Goal: Transaction & Acquisition: Obtain resource

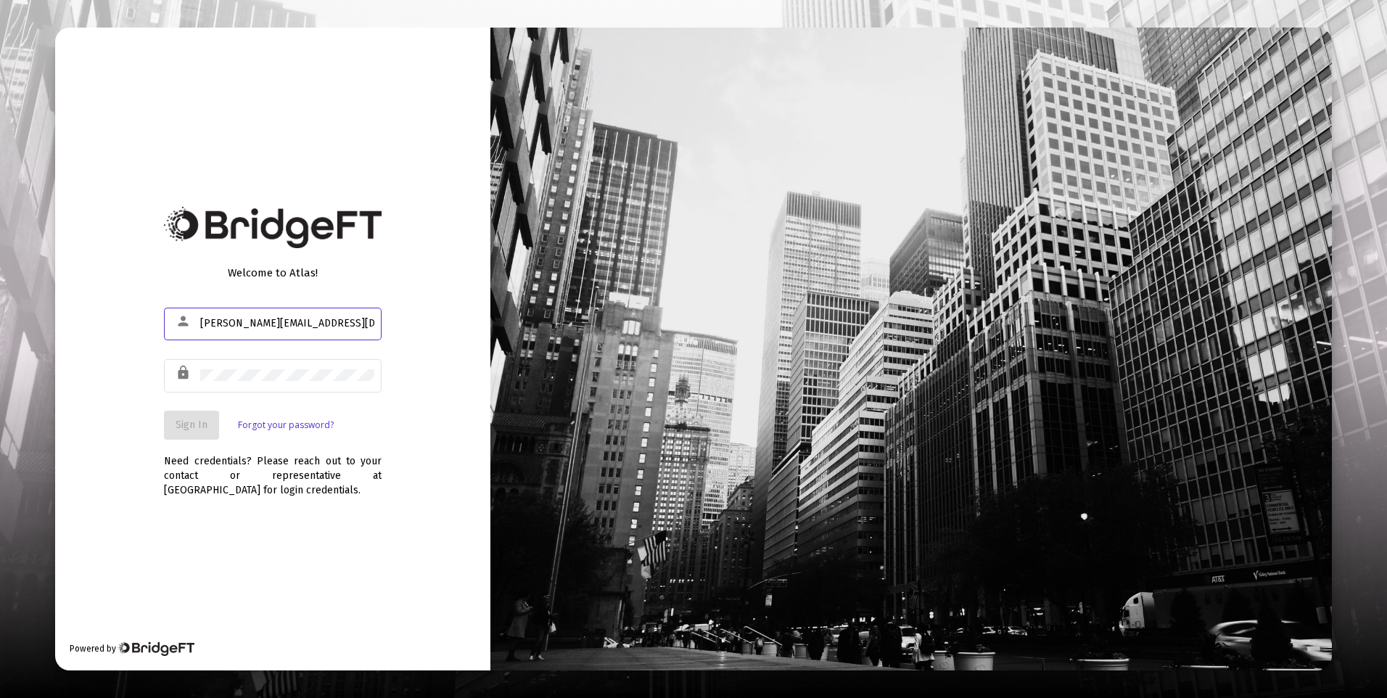
type input "[PERSON_NAME][EMAIL_ADDRESS][DOMAIN_NAME]"
click at [183, 422] on span "Sign In" at bounding box center [191, 424] width 32 height 12
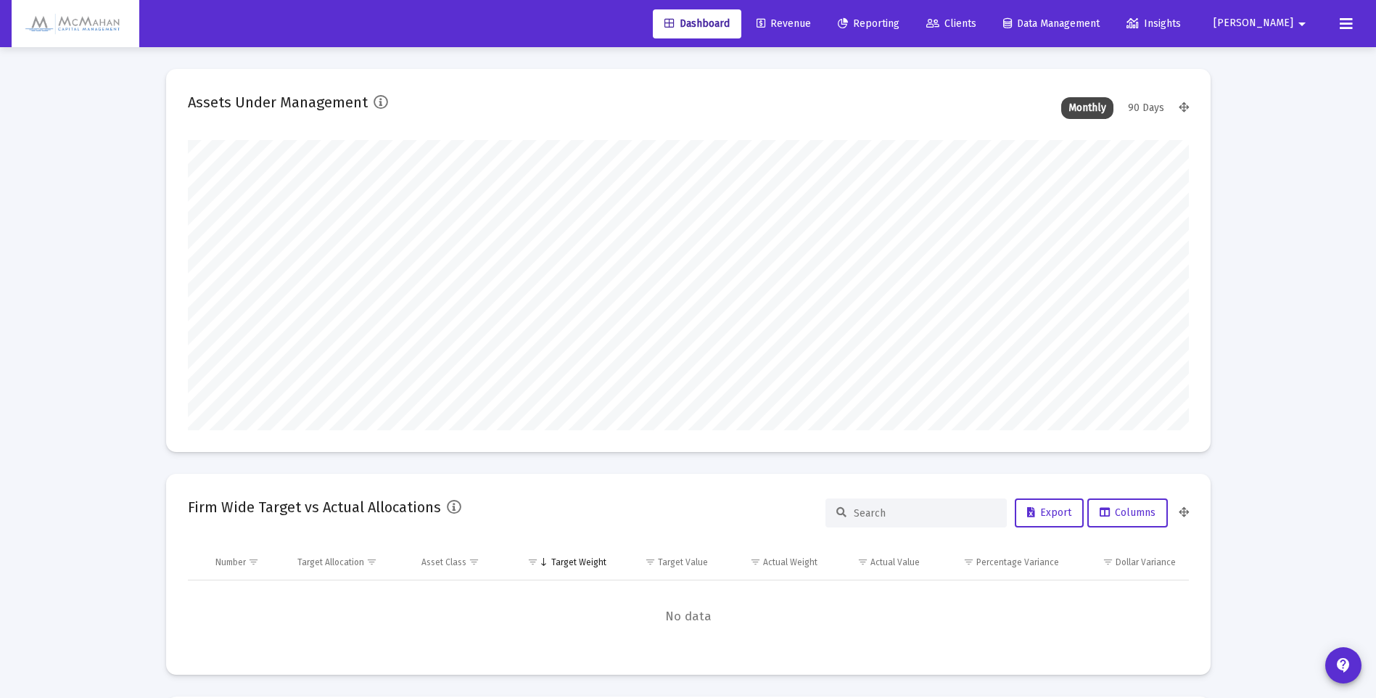
type input "[DATE]"
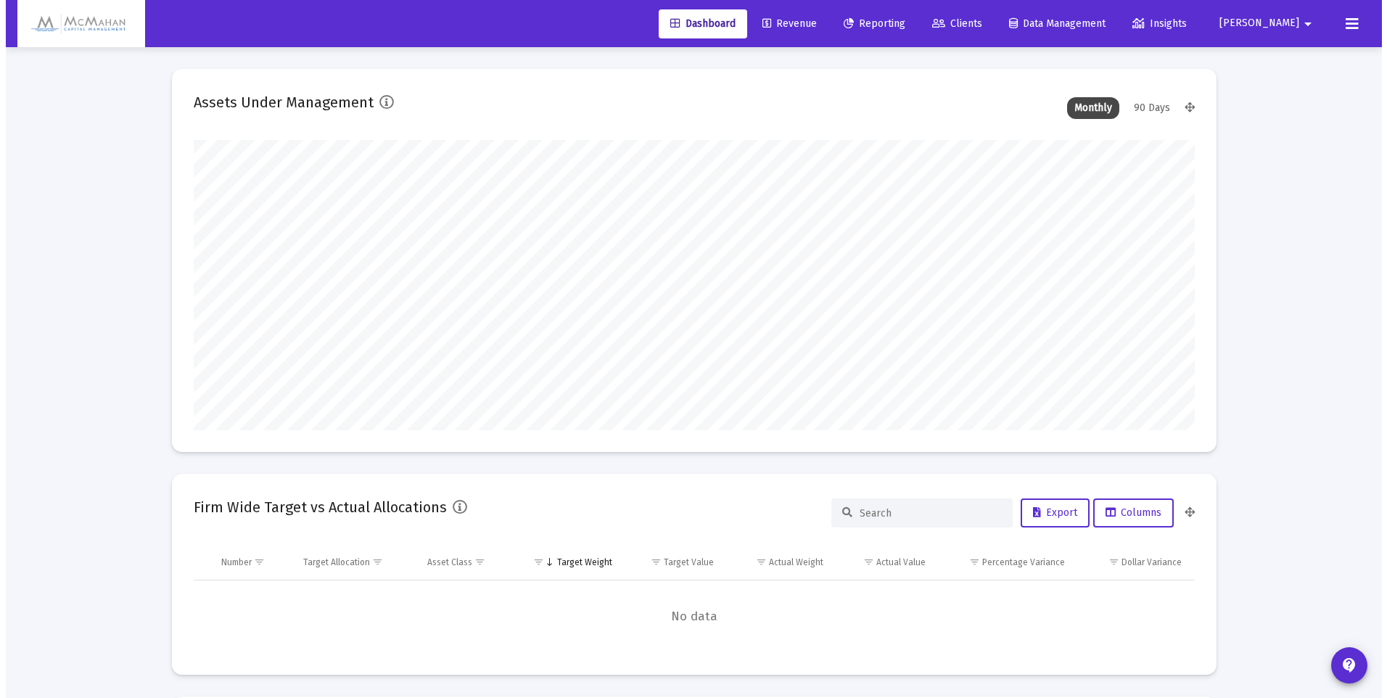
scroll to position [290, 468]
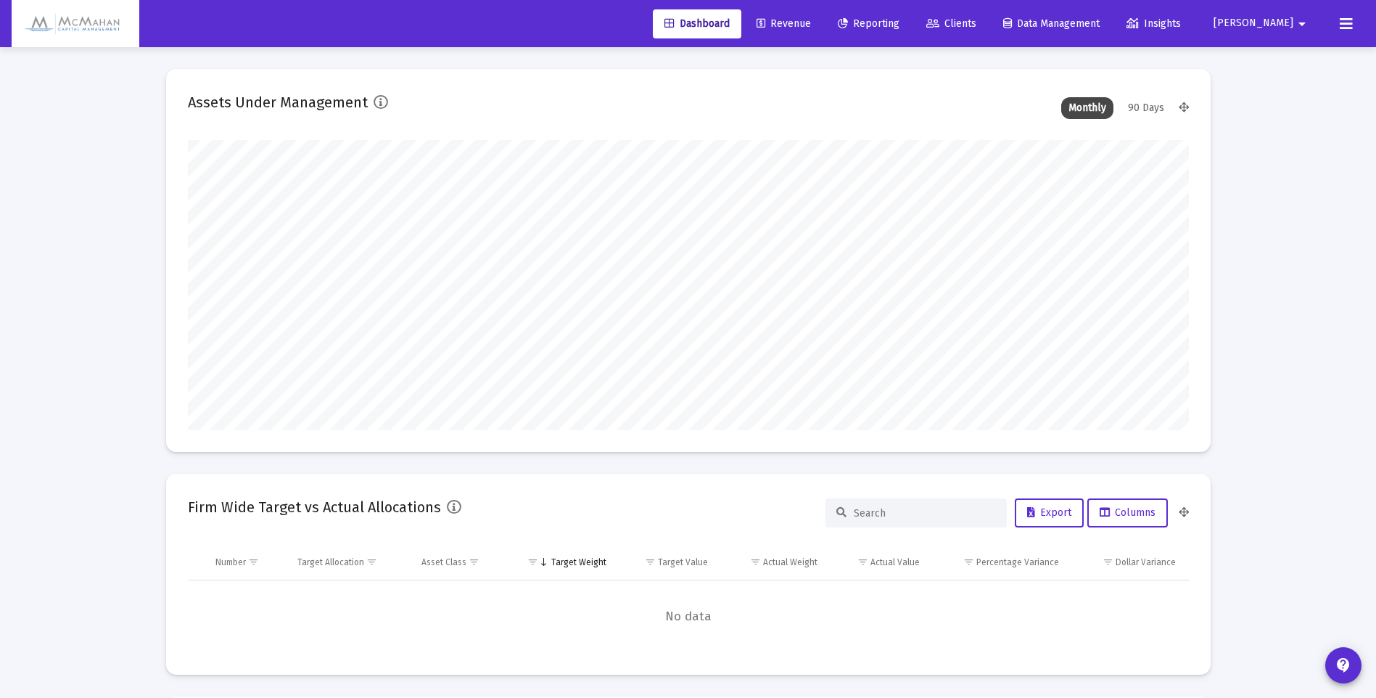
click at [899, 24] on span "Reporting" at bounding box center [869, 23] width 62 height 12
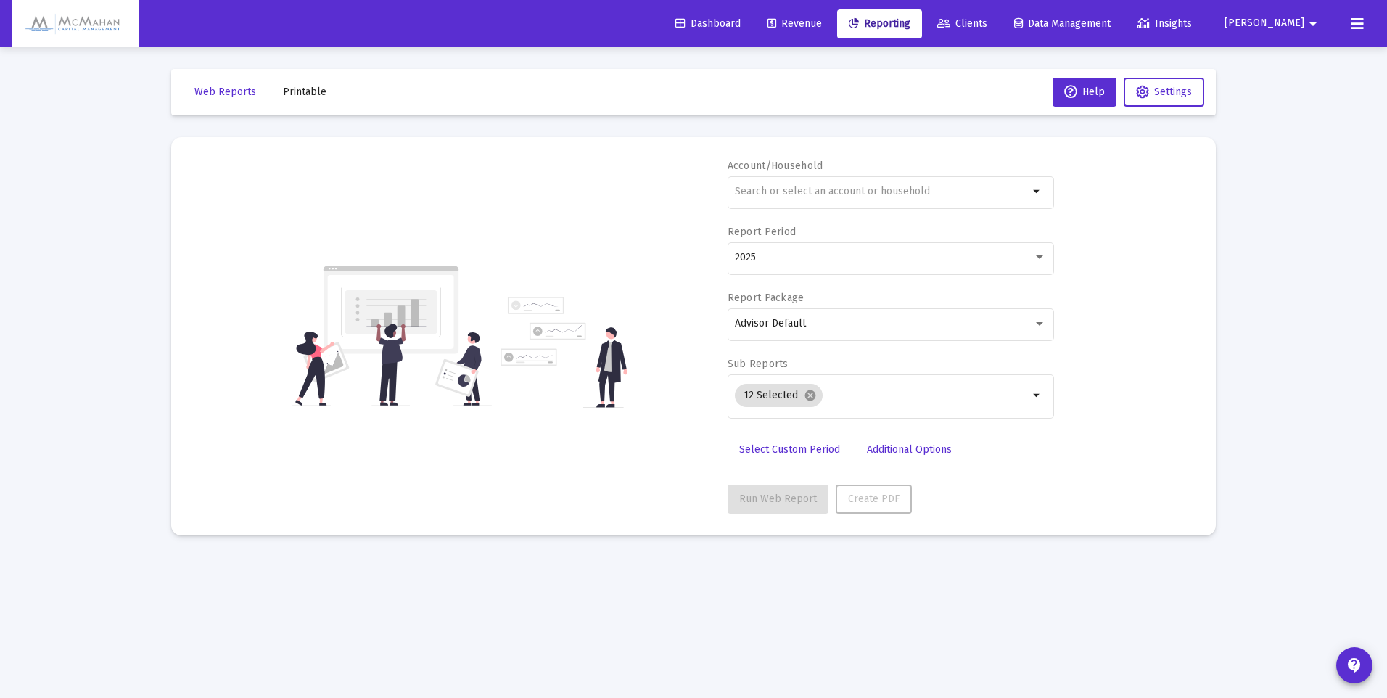
click at [841, 196] on input "text" at bounding box center [882, 192] width 294 height 12
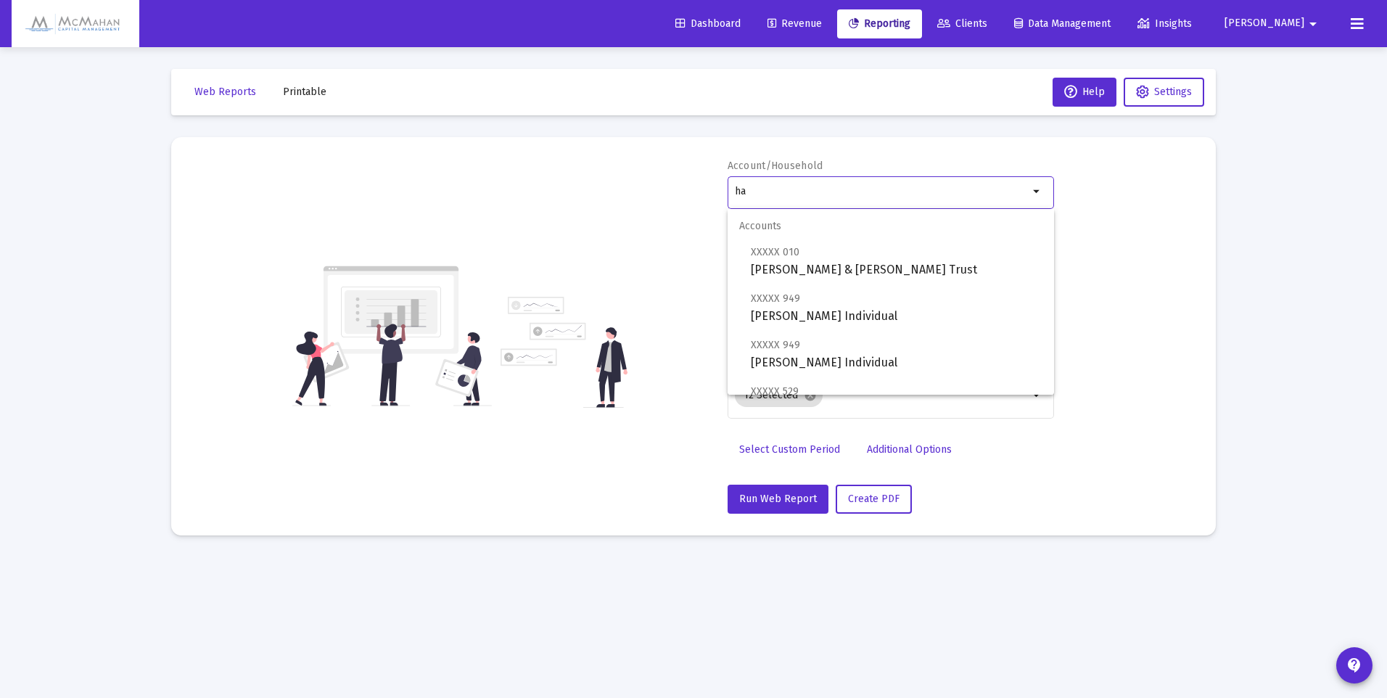
type input "h"
click at [824, 264] on span "XXXXX 346 [PERSON_NAME] Trust" at bounding box center [897, 261] width 292 height 36
type input "[PERSON_NAME] Trust"
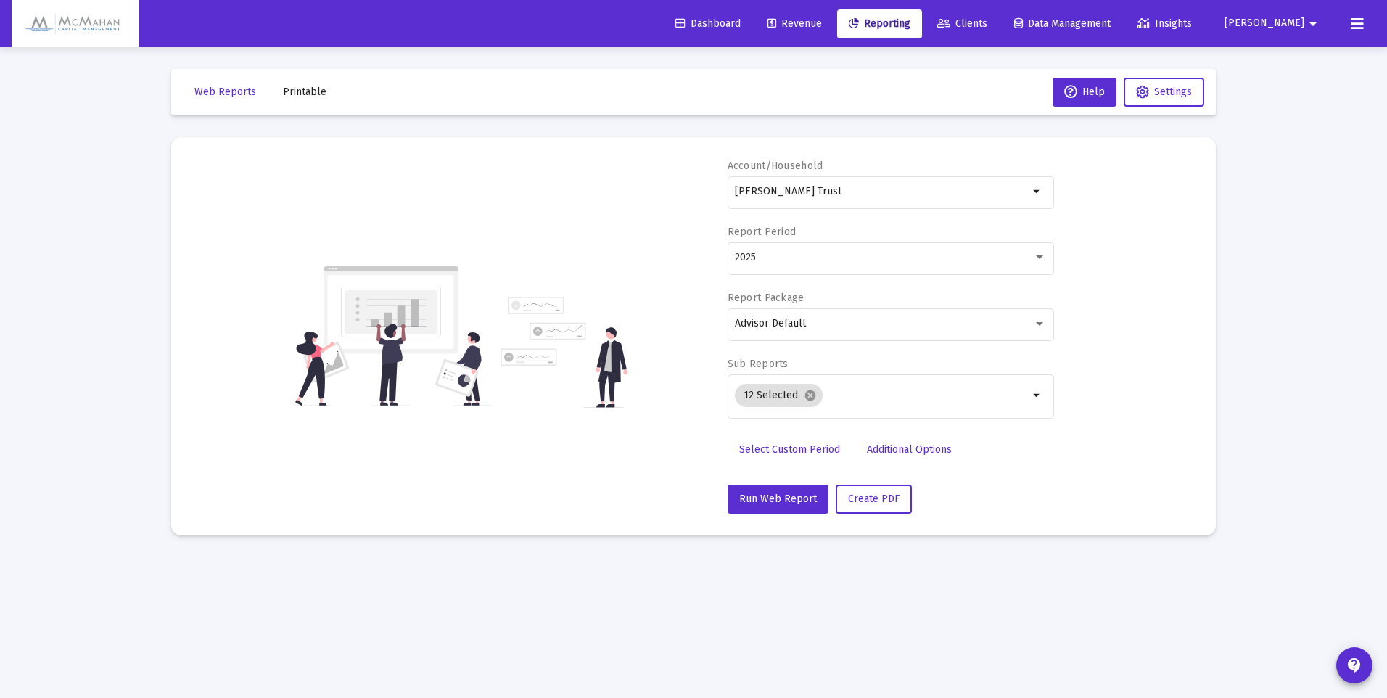
click at [1038, 395] on mat-icon "arrow_drop_down" at bounding box center [1036, 395] width 17 height 17
click at [811, 400] on mat-icon "cancel" at bounding box center [810, 395] width 13 height 13
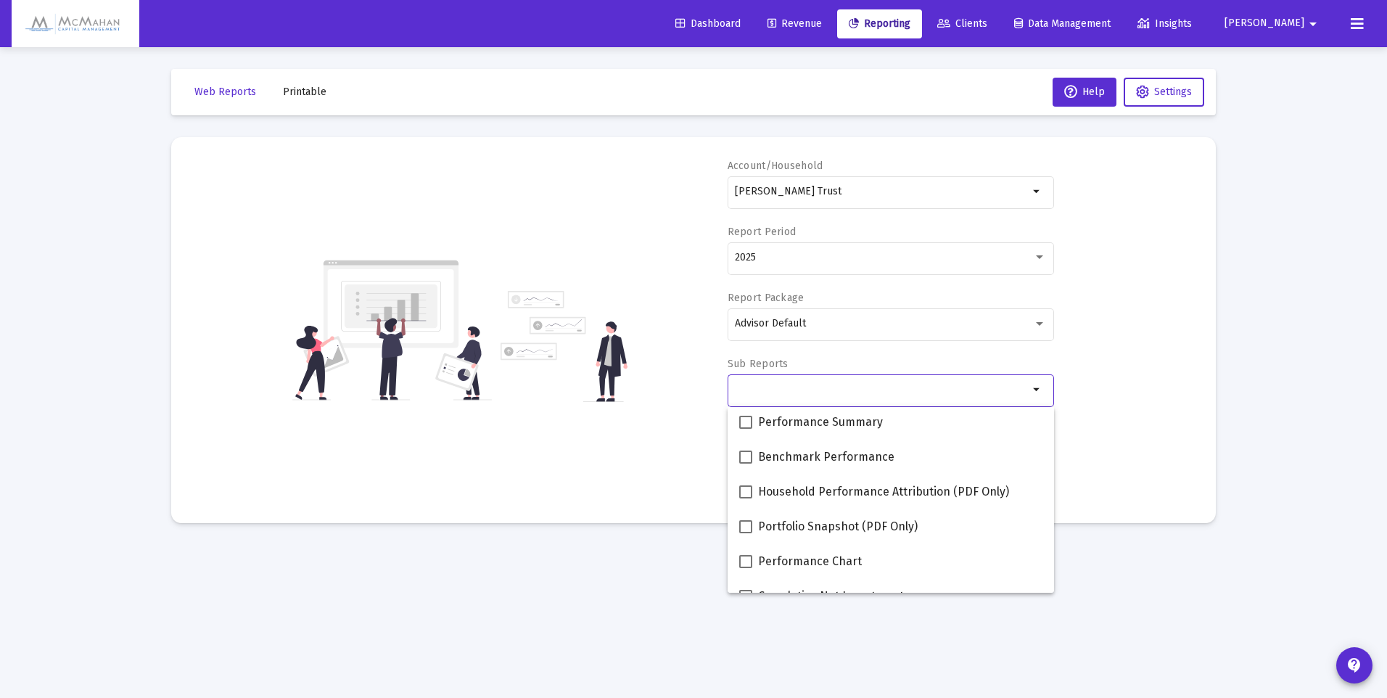
scroll to position [145, 0]
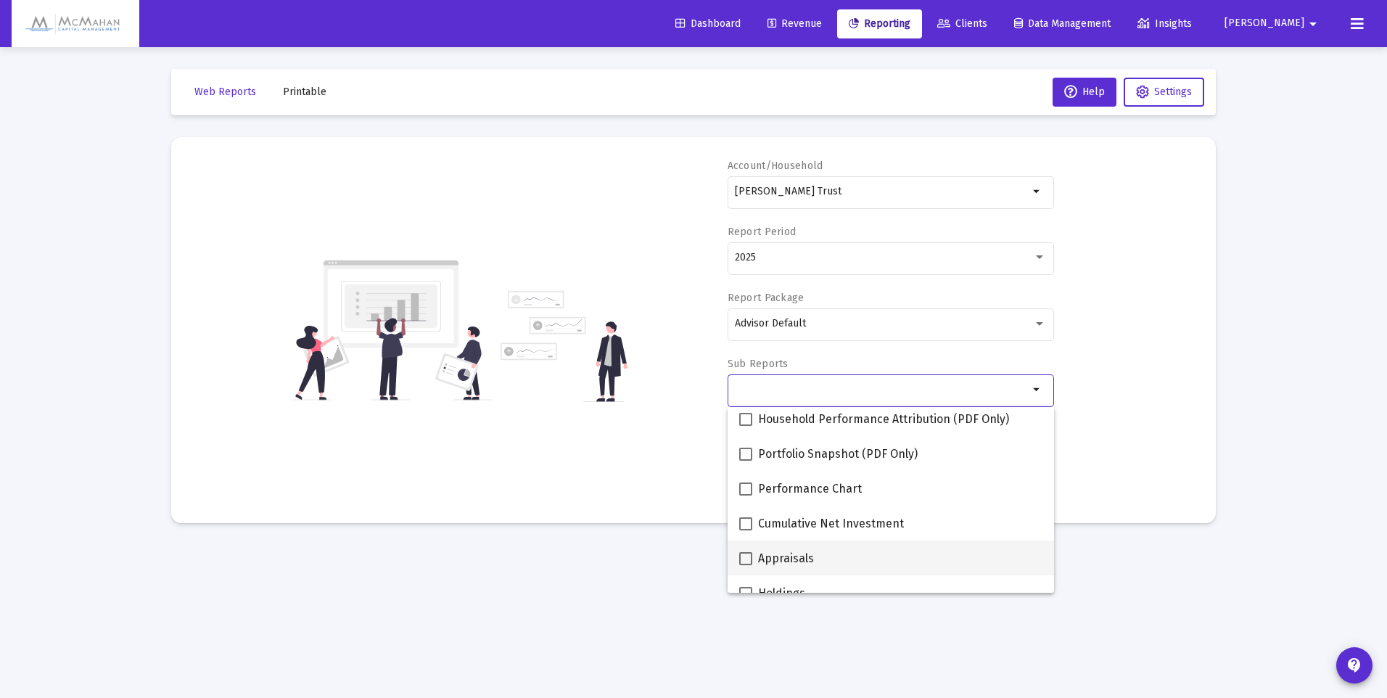
click at [746, 555] on span at bounding box center [745, 558] width 13 height 13
click at [745, 565] on input "Appraisals" at bounding box center [745, 565] width 1 height 1
checkbox input "true"
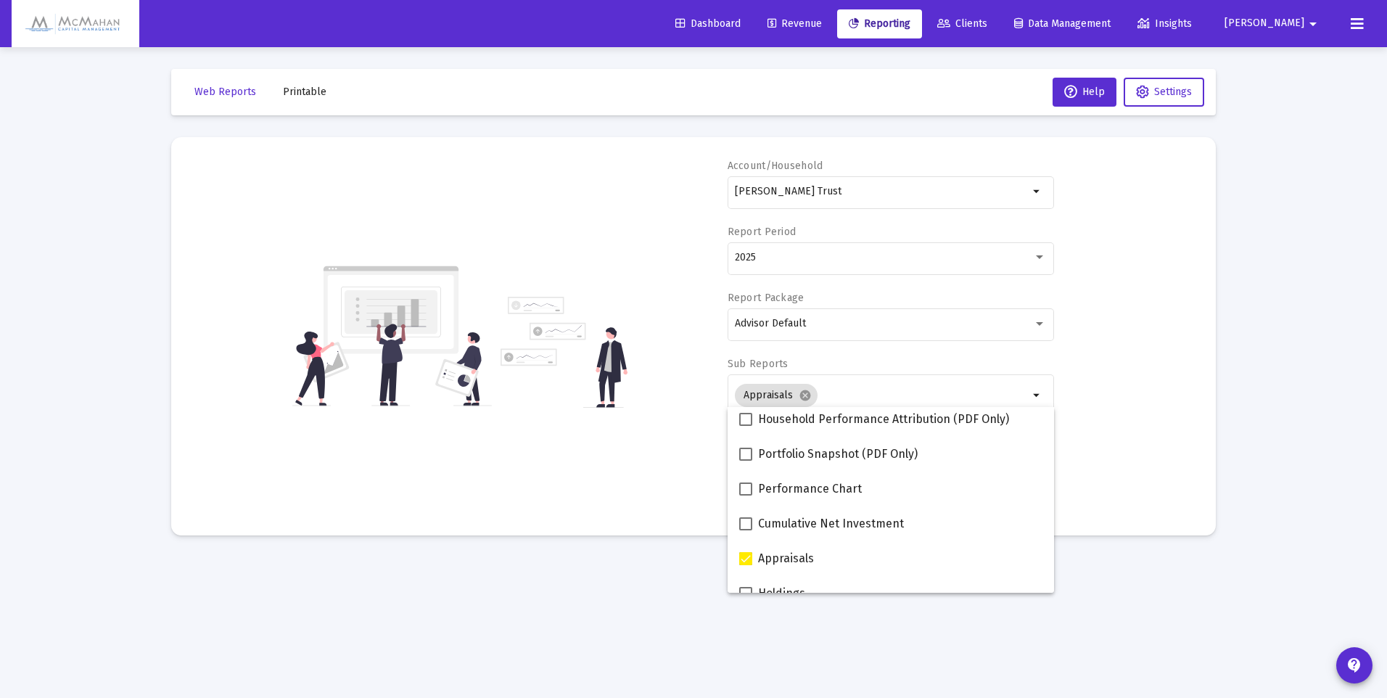
click at [1157, 426] on div "Account/Household [PERSON_NAME] Trust arrow_drop_down Report Period 2025 Report…" at bounding box center [693, 336] width 1001 height 355
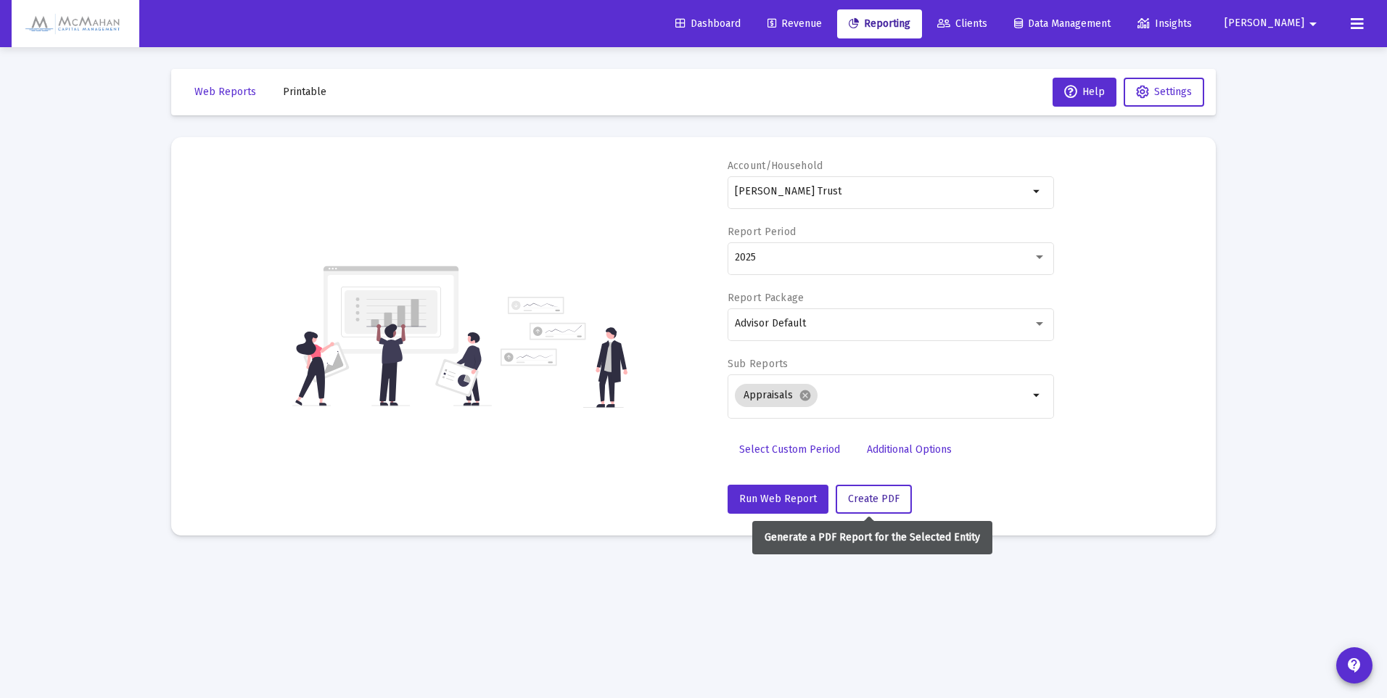
click at [862, 504] on span "Create PDF" at bounding box center [873, 498] width 51 height 12
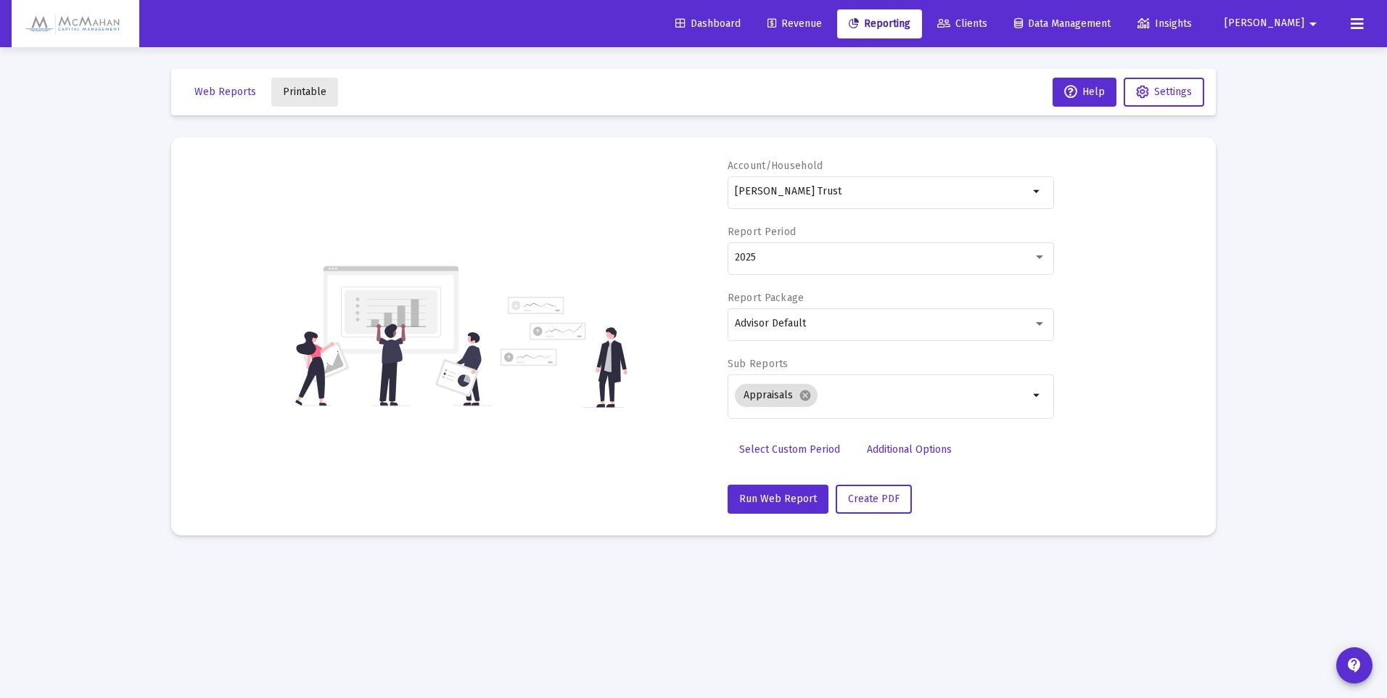
click at [318, 91] on span "Printable" at bounding box center [305, 92] width 44 height 12
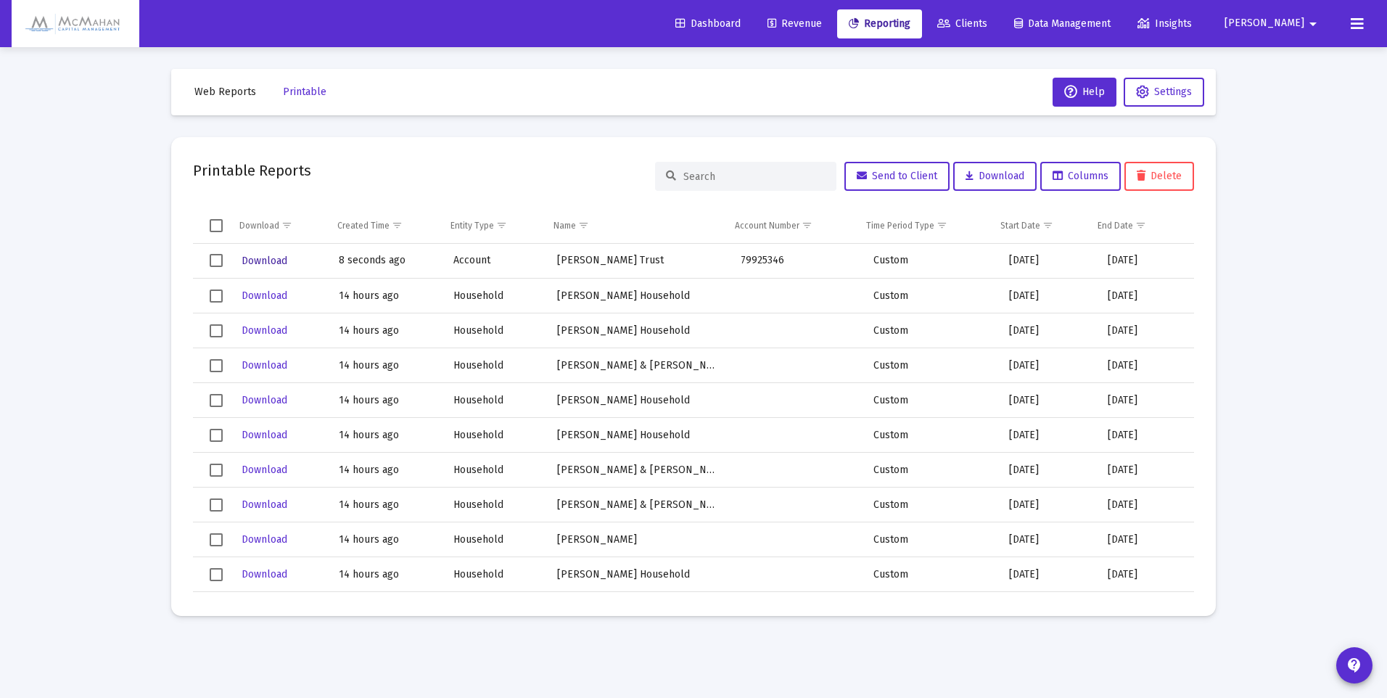
click at [263, 258] on span "Download" at bounding box center [264, 261] width 46 height 12
